Goal: Transaction & Acquisition: Purchase product/service

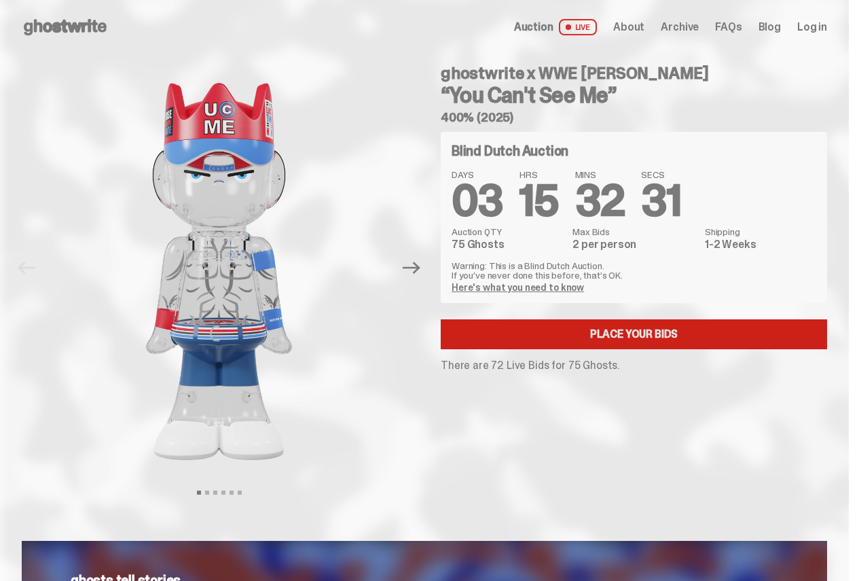
click at [528, 341] on link "Place your Bids" at bounding box center [634, 334] width 387 height 30
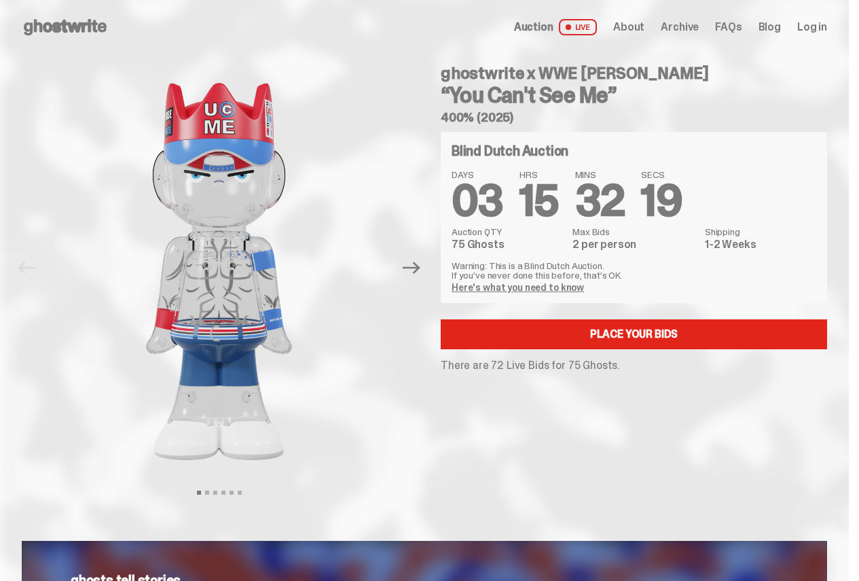
click at [530, 287] on link "Here's what you need to know" at bounding box center [518, 287] width 132 height 12
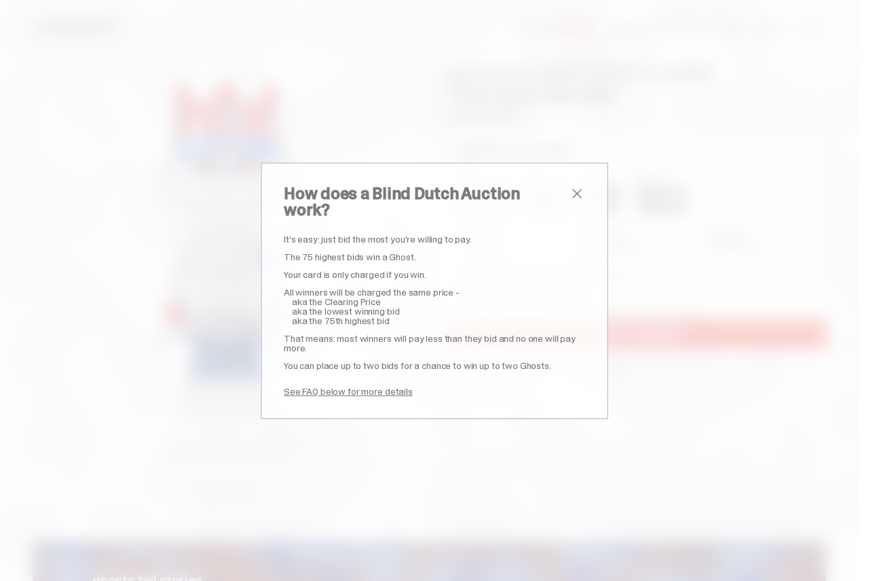
drag, startPoint x: 568, startPoint y: 210, endPoint x: 573, endPoint y: 204, distance: 7.7
click at [568, 210] on div "How does a Blind Dutch Auction work? It’s easy: just bid the most you’re willin…" at bounding box center [435, 290] width 302 height 211
click at [573, 202] on span "close" at bounding box center [577, 193] width 16 height 16
